Goal: Information Seeking & Learning: Learn about a topic

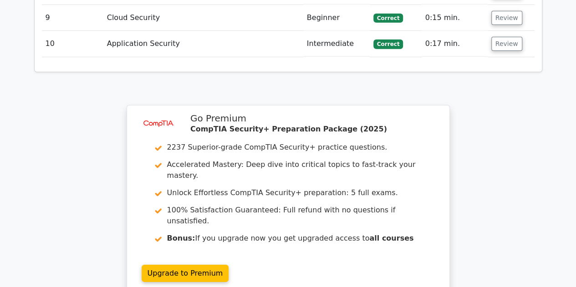
scroll to position [1421, 0]
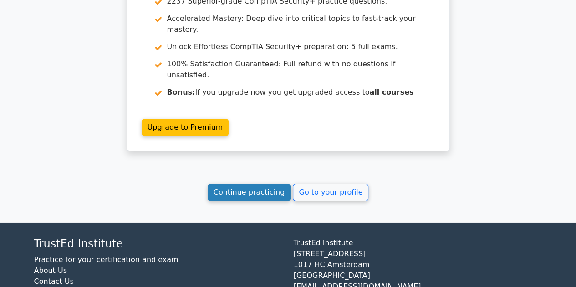
click at [248, 184] on link "Continue practicing" at bounding box center [249, 192] width 83 height 17
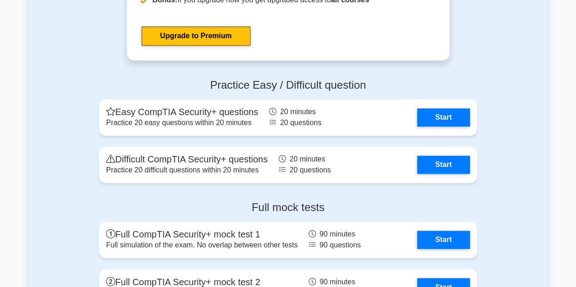
scroll to position [2319, 0]
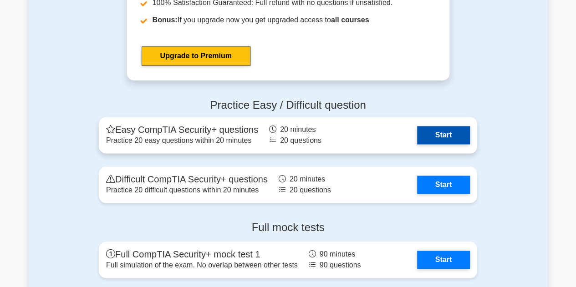
click at [434, 137] on link "Start" at bounding box center [443, 135] width 53 height 18
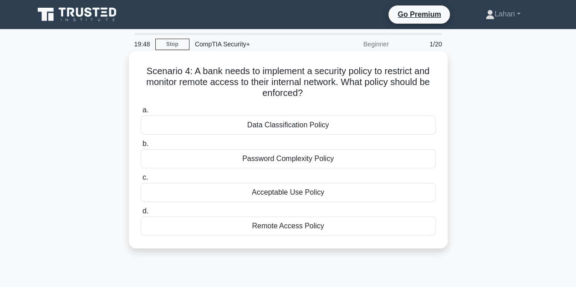
click at [313, 227] on div "Remote Access Policy" at bounding box center [288, 226] width 295 height 19
click at [141, 214] on input "d. Remote Access Policy" at bounding box center [141, 212] width 0 height 6
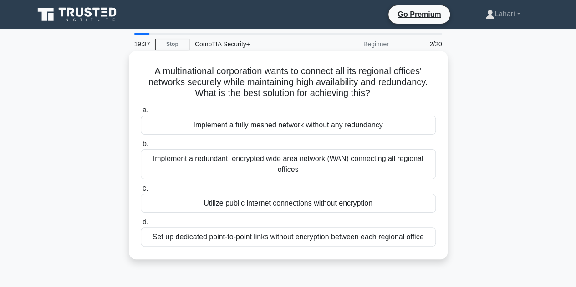
click at [348, 169] on div "Implement a redundant, encrypted wide area network (WAN) connecting all regiona…" at bounding box center [288, 164] width 295 height 30
click at [141, 147] on input "b. Implement a redundant, encrypted wide area network (WAN) connecting all regi…" at bounding box center [141, 144] width 0 height 6
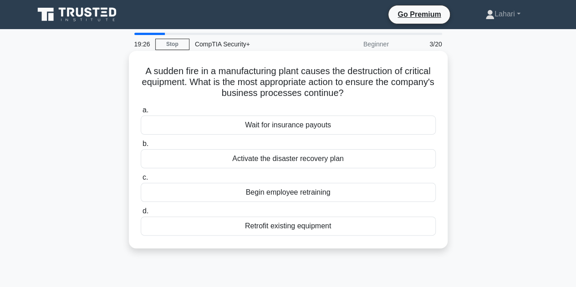
click at [361, 159] on div "Activate the disaster recovery plan" at bounding box center [288, 158] width 295 height 19
click at [141, 147] on input "b. Activate the disaster recovery plan" at bounding box center [141, 144] width 0 height 6
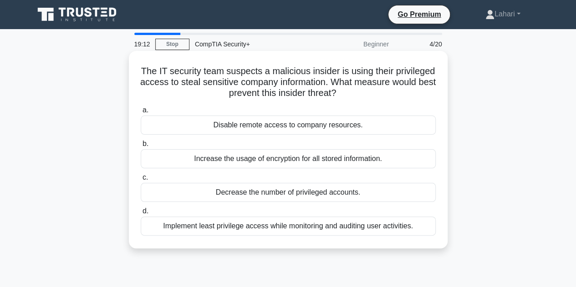
click at [303, 224] on div "Implement least privilege access while monitoring and auditing user activities." at bounding box center [288, 226] width 295 height 19
click at [141, 214] on input "d. Implement least privilege access while monitoring and auditing user activiti…" at bounding box center [141, 212] width 0 height 6
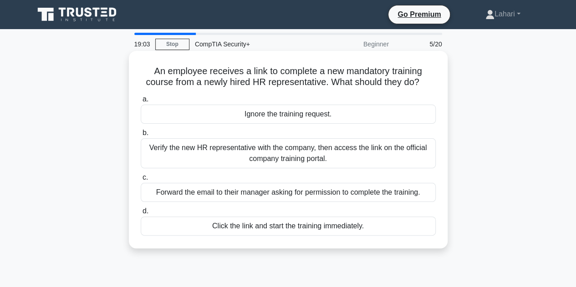
click at [346, 160] on div "Verify the new HR representative with the company, then access the link on the …" at bounding box center [288, 153] width 295 height 30
click at [141, 136] on input "b. Verify the new HR representative with the company, then access the link on t…" at bounding box center [141, 133] width 0 height 6
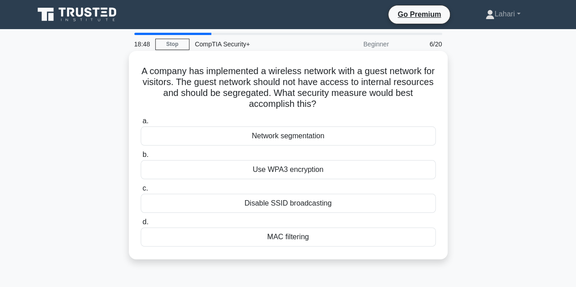
click at [363, 230] on div "MAC filtering" at bounding box center [288, 237] width 295 height 19
click at [141, 225] on input "d. MAC filtering" at bounding box center [141, 222] width 0 height 6
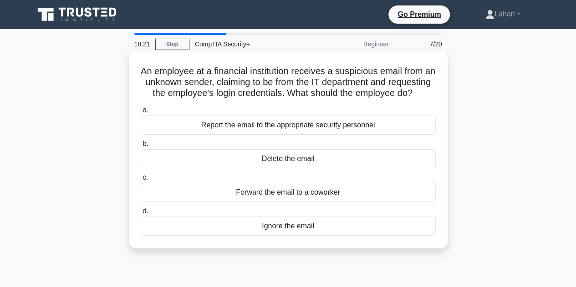
click at [326, 132] on div "Report the email to the appropriate security personnel" at bounding box center [288, 125] width 295 height 19
click at [141, 113] on input "a. Report the email to the appropriate security personnel" at bounding box center [141, 110] width 0 height 6
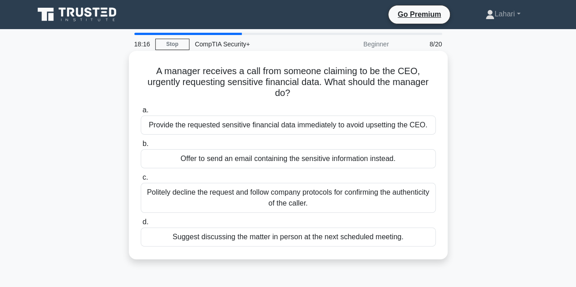
drag, startPoint x: 306, startPoint y: 100, endPoint x: 197, endPoint y: 106, distance: 109.5
click at [197, 106] on label "a. Provide the requested sensitive financial data immediately to avoid upsettin…" at bounding box center [288, 120] width 295 height 30
click at [141, 107] on input "a. Provide the requested sensitive financial data immediately to avoid upsettin…" at bounding box center [141, 110] width 0 height 6
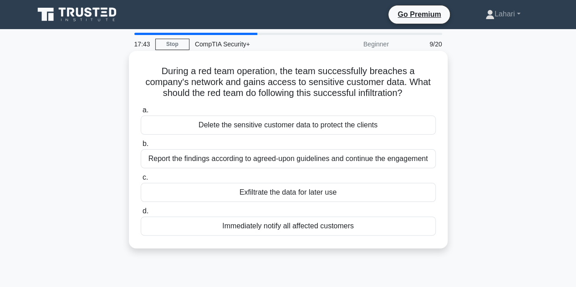
click at [251, 163] on div "Report the findings according to agreed-upon guidelines and continue the engage…" at bounding box center [288, 158] width 295 height 19
click at [141, 147] on input "b. Report the findings according to agreed-upon guidelines and continue the eng…" at bounding box center [141, 144] width 0 height 6
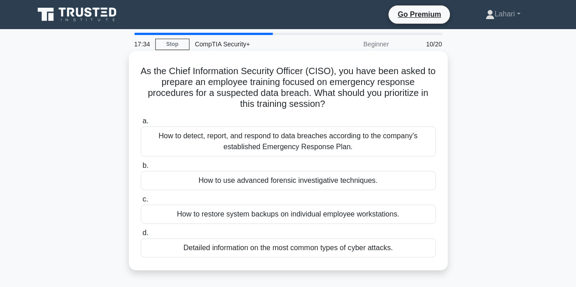
click at [297, 140] on div "How to detect, report, and respond to data breaches according to the company's …" at bounding box center [288, 142] width 295 height 30
click at [141, 124] on input "a. How to detect, report, and respond to data breaches according to the company…" at bounding box center [141, 121] width 0 height 6
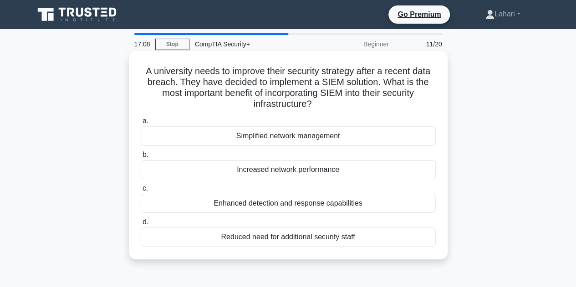
click at [418, 199] on div "Enhanced detection and response capabilities" at bounding box center [288, 203] width 295 height 19
click at [141, 192] on input "c. Enhanced detection and response capabilities" at bounding box center [141, 189] width 0 height 6
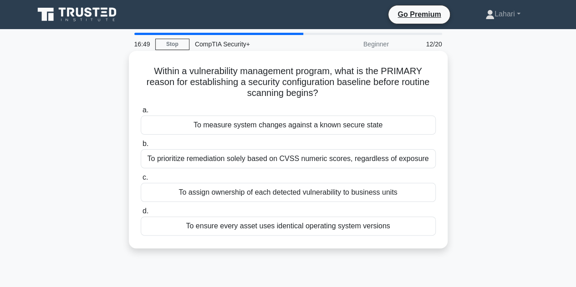
click at [329, 229] on div "To ensure every asset uses identical operating system versions" at bounding box center [288, 226] width 295 height 19
click at [141, 214] on input "d. To ensure every asset uses identical operating system versions" at bounding box center [141, 212] width 0 height 6
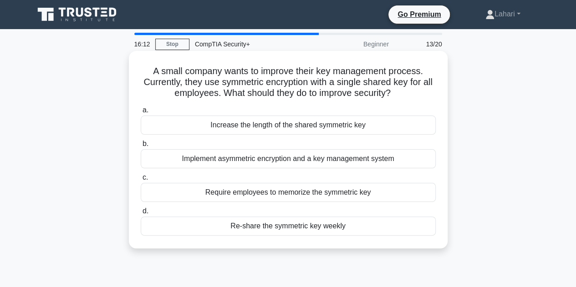
click at [345, 158] on div "Implement asymmetric encryption and a key management system" at bounding box center [288, 158] width 295 height 19
click at [141, 147] on input "b. Implement asymmetric encryption and a key management system" at bounding box center [141, 144] width 0 height 6
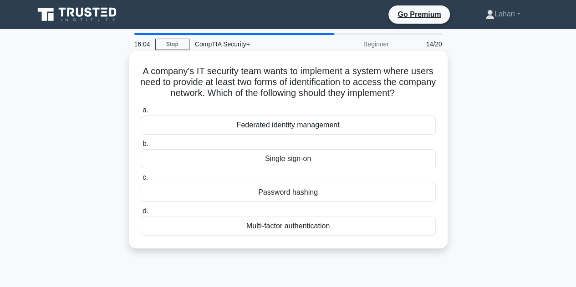
click at [347, 233] on div "Multi-factor authentication" at bounding box center [288, 226] width 295 height 19
click at [141, 214] on input "d. Multi-factor authentication" at bounding box center [141, 212] width 0 height 6
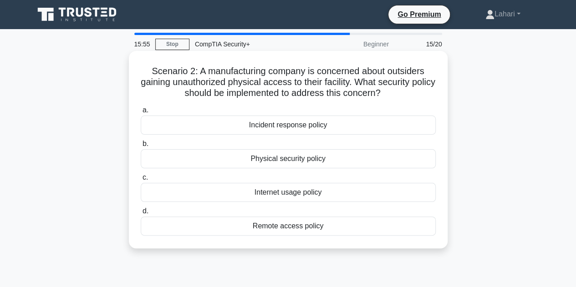
click at [333, 158] on div "Physical security policy" at bounding box center [288, 158] width 295 height 19
click at [141, 147] on input "b. Physical security policy" at bounding box center [141, 144] width 0 height 6
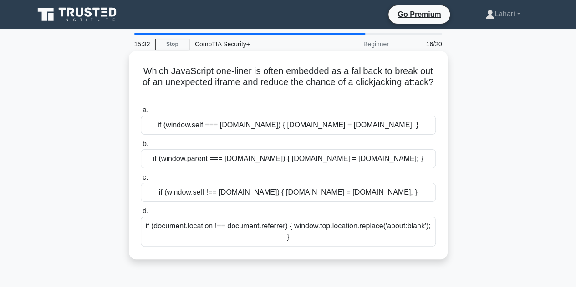
click at [323, 159] on div "if (window.parent === window.top) { window.parent.location = document.referrer;…" at bounding box center [288, 158] width 295 height 19
click at [141, 147] on input "b. if (window.parent === window.top) { window.parent.location = document.referr…" at bounding box center [141, 144] width 0 height 6
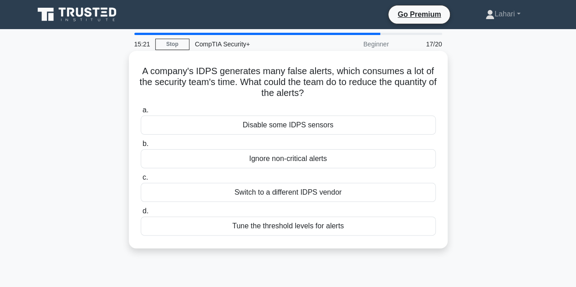
click at [291, 227] on div "Tune the threshold levels for alerts" at bounding box center [288, 226] width 295 height 19
click at [141, 214] on input "d. Tune the threshold levels for alerts" at bounding box center [141, 212] width 0 height 6
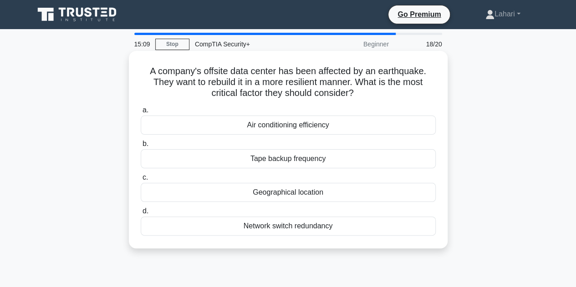
click at [287, 192] on div "Geographical location" at bounding box center [288, 192] width 295 height 19
click at [141, 181] on input "c. Geographical location" at bounding box center [141, 178] width 0 height 6
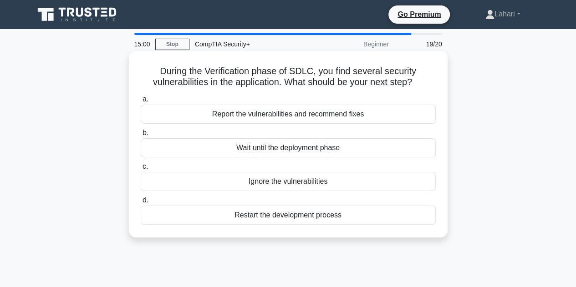
click at [323, 115] on div "Report the vulnerabilities and recommend fixes" at bounding box center [288, 114] width 295 height 19
click at [141, 102] on input "a. Report the vulnerabilities and recommend fixes" at bounding box center [141, 100] width 0 height 6
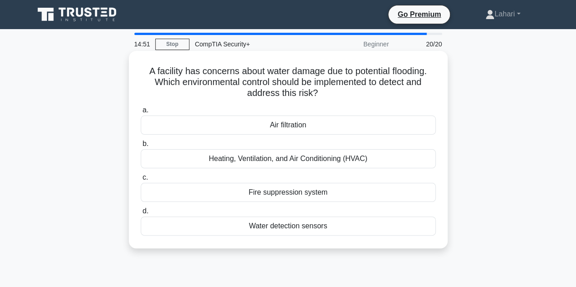
click at [360, 230] on div "Water detection sensors" at bounding box center [288, 226] width 295 height 19
click at [141, 214] on input "d. Water detection sensors" at bounding box center [141, 212] width 0 height 6
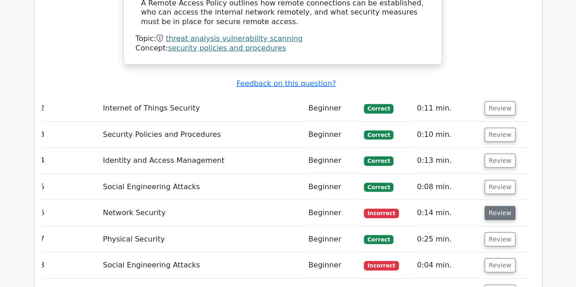
scroll to position [1196, 0]
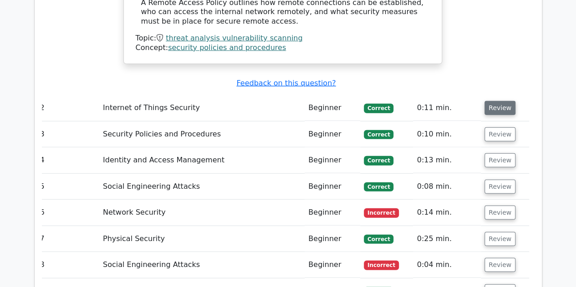
click at [488, 101] on button "Review" at bounding box center [499, 108] width 31 height 14
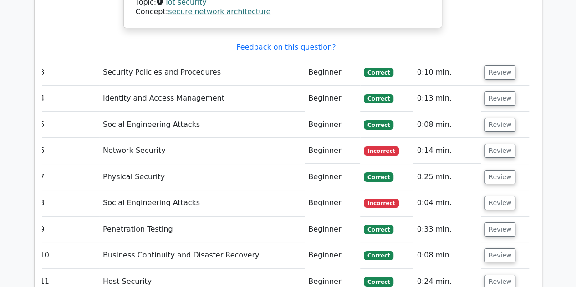
scroll to position [1611, 0]
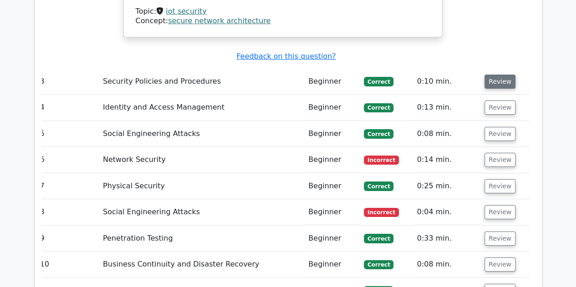
click at [492, 75] on button "Review" at bounding box center [499, 82] width 31 height 14
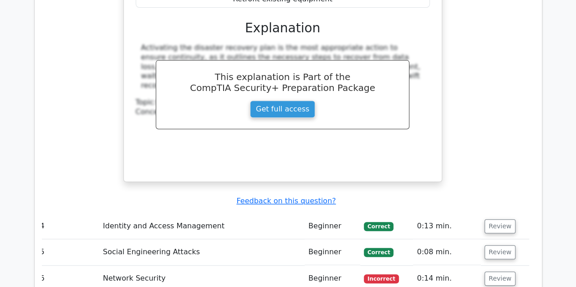
scroll to position [1902, 0]
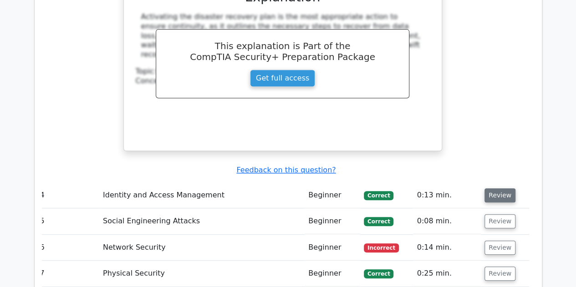
click at [491, 188] on button "Review" at bounding box center [499, 195] width 31 height 14
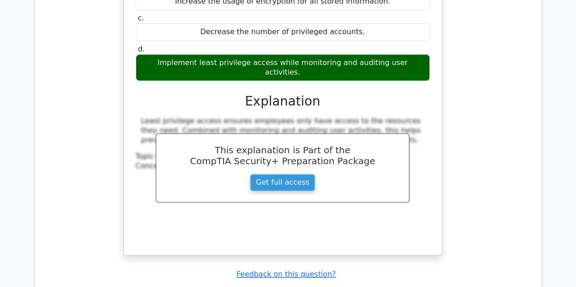
scroll to position [2213, 0]
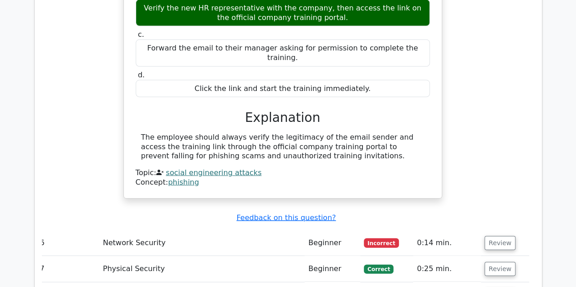
scroll to position [2644, 0]
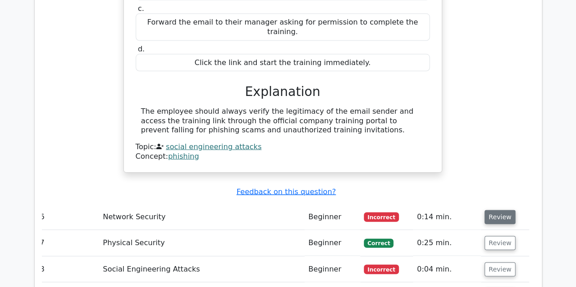
click at [490, 210] on button "Review" at bounding box center [499, 217] width 31 height 14
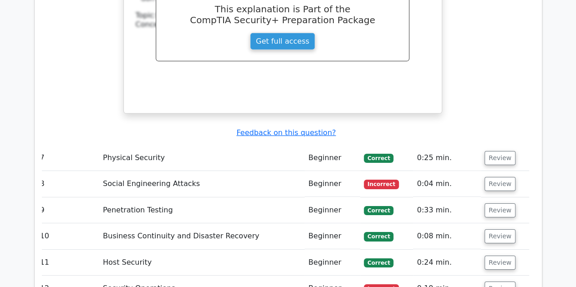
scroll to position [3119, 0]
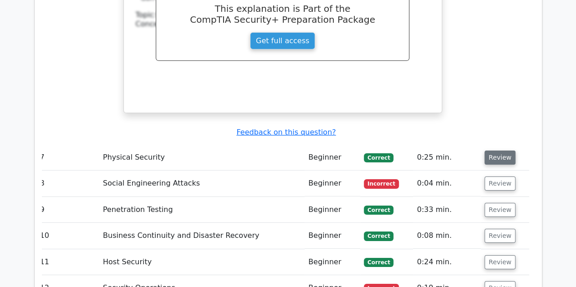
click at [495, 151] on button "Review" at bounding box center [499, 158] width 31 height 14
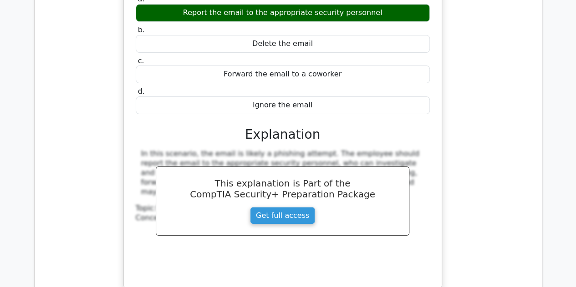
scroll to position [3372, 0]
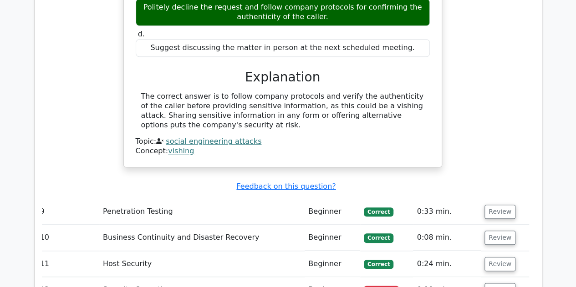
scroll to position [3842, 0]
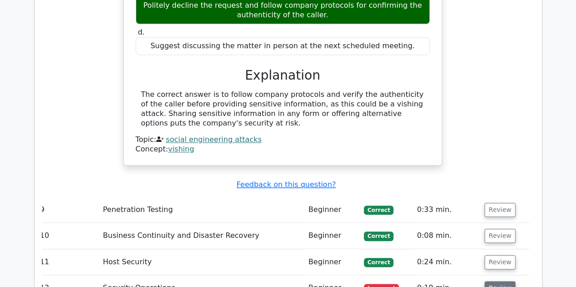
click at [493, 281] on button "Review" at bounding box center [499, 288] width 31 height 14
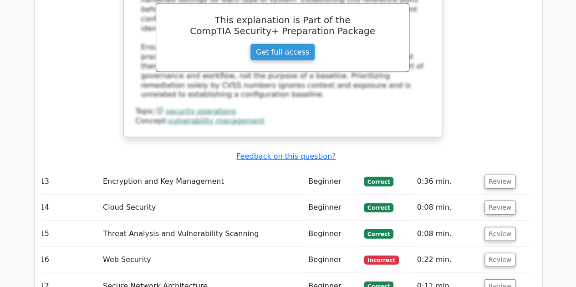
scroll to position [4376, 0]
click at [488, 253] on button "Review" at bounding box center [499, 260] width 31 height 14
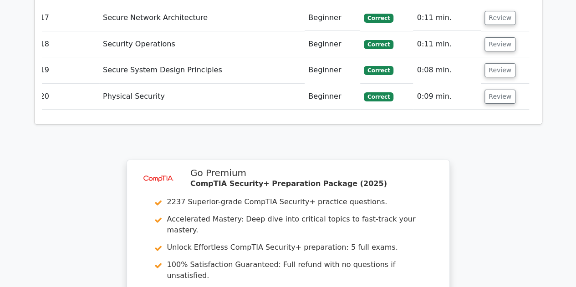
scroll to position [5209, 0]
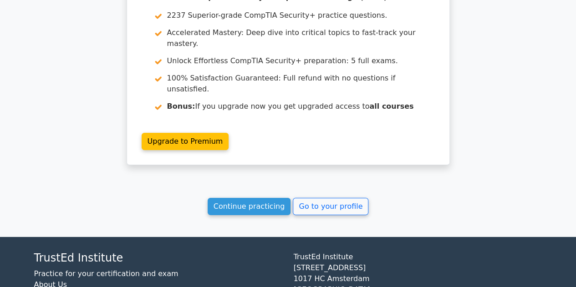
scroll to position [1421, 0]
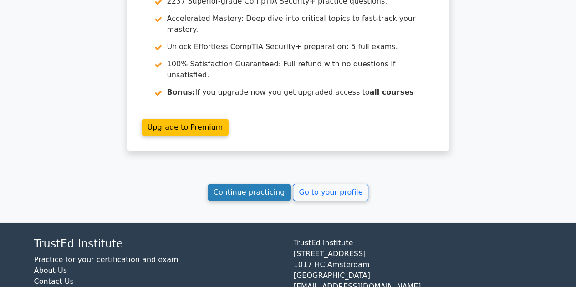
click at [254, 184] on link "Continue practicing" at bounding box center [249, 192] width 83 height 17
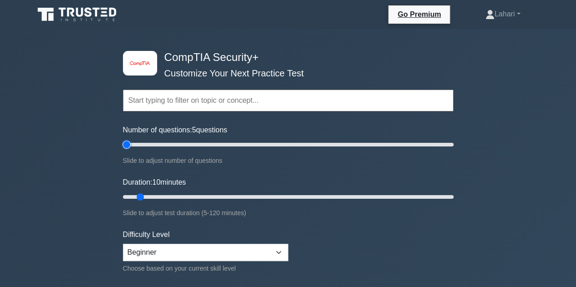
type input "5"
click at [127, 144] on input "Number of questions: 5 questions" at bounding box center [288, 144] width 331 height 11
type input "5"
click at [129, 194] on input "Duration: 5 minutes" at bounding box center [288, 197] width 331 height 11
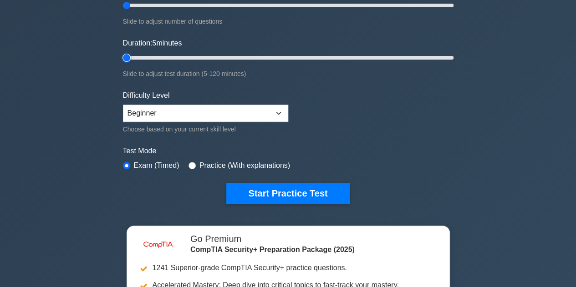
scroll to position [145, 0]
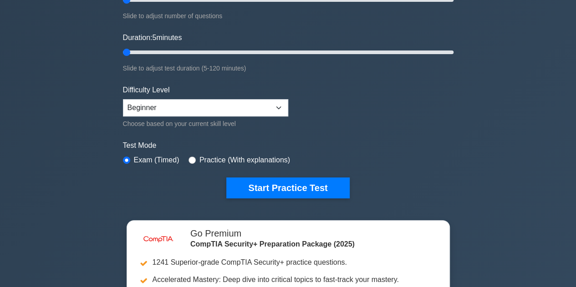
click at [188, 118] on div "Choose based on your current skill level" at bounding box center [205, 123] width 165 height 11
click at [187, 110] on select "Beginner Intermediate Expert" at bounding box center [205, 107] width 165 height 17
select select "expert"
click at [123, 99] on select "Beginner Intermediate Expert" at bounding box center [205, 107] width 165 height 17
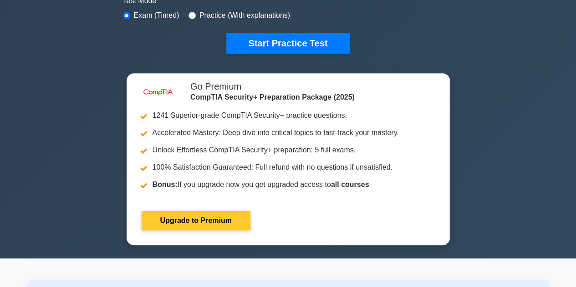
scroll to position [290, 0]
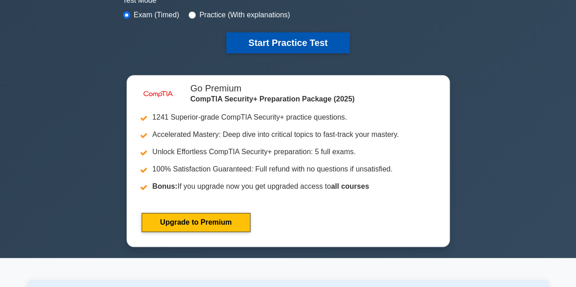
click at [261, 43] on button "Start Practice Test" at bounding box center [287, 42] width 123 height 21
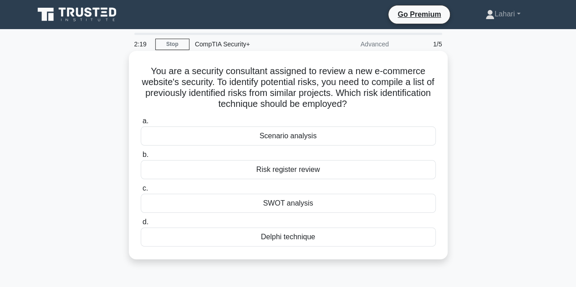
click at [286, 207] on div "SWOT analysis" at bounding box center [288, 203] width 295 height 19
click at [141, 192] on input "c. SWOT analysis" at bounding box center [141, 189] width 0 height 6
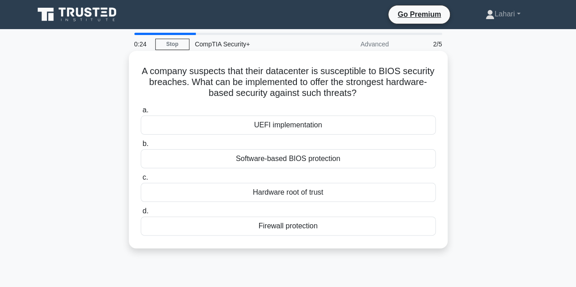
click at [287, 122] on div "UEFI implementation" at bounding box center [288, 125] width 295 height 19
click at [141, 113] on input "a. UEFI implementation" at bounding box center [141, 110] width 0 height 6
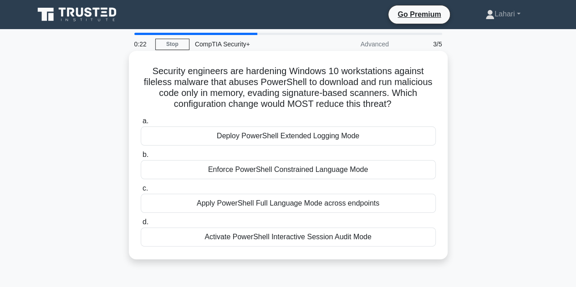
click at [265, 201] on div "Apply PowerShell Full Language Mode across endpoints" at bounding box center [288, 203] width 295 height 19
click at [141, 192] on input "c. Apply PowerShell Full Language Mode across endpoints" at bounding box center [141, 189] width 0 height 6
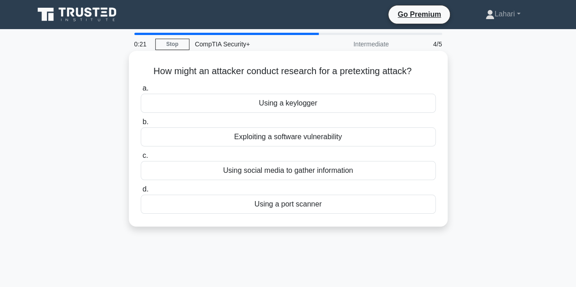
click at [265, 204] on div "Using a port scanner" at bounding box center [288, 204] width 295 height 19
click at [141, 193] on input "d. Using a port scanner" at bounding box center [141, 190] width 0 height 6
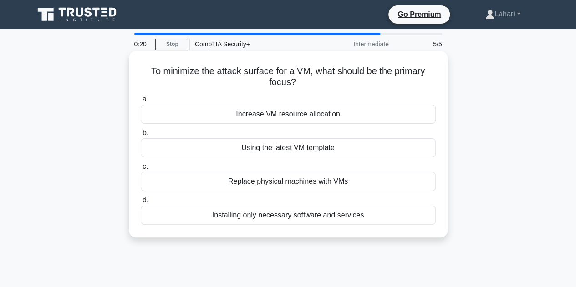
click at [266, 146] on div "Using the latest VM template" at bounding box center [288, 147] width 295 height 19
click at [141, 136] on input "b. Using the latest VM template" at bounding box center [141, 133] width 0 height 6
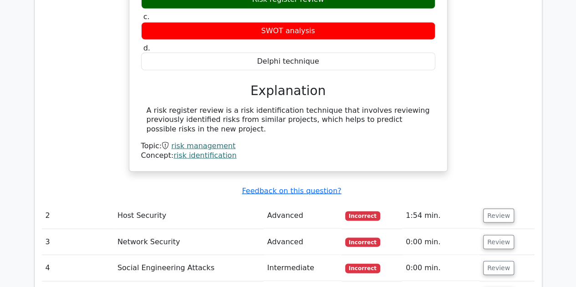
scroll to position [841, 0]
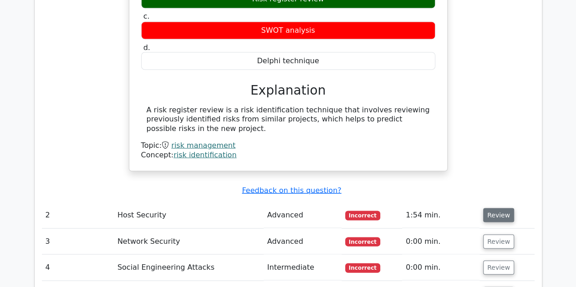
click at [503, 208] on button "Review" at bounding box center [498, 215] width 31 height 14
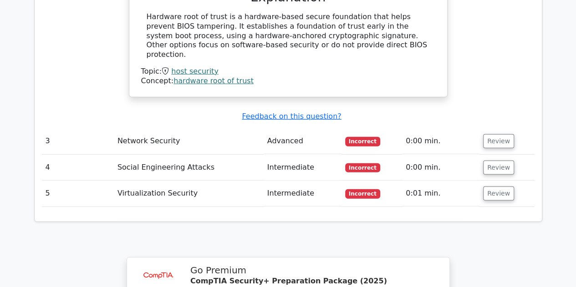
scroll to position [1265, 0]
click at [486, 134] on button "Review" at bounding box center [498, 141] width 31 height 14
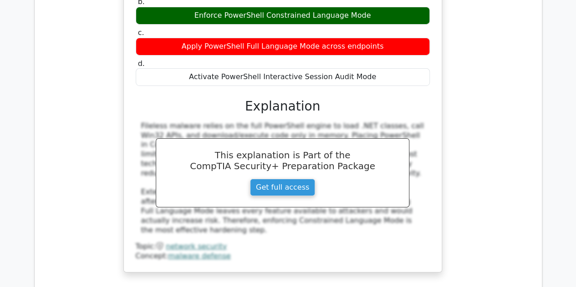
scroll to position [1531, 0]
